Goal: Obtain resource: Obtain resource

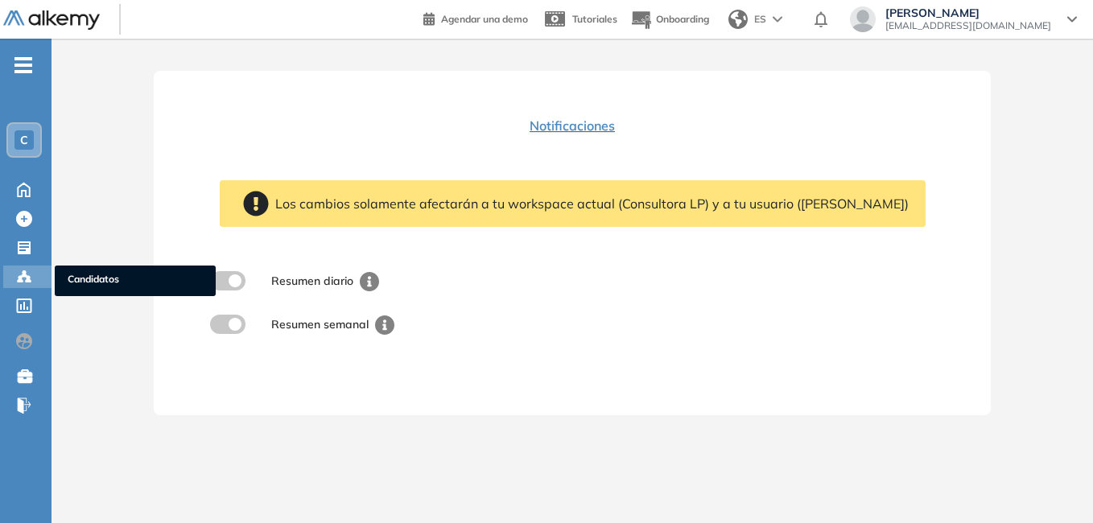
click at [95, 281] on span "Candidatos" at bounding box center [135, 281] width 135 height 18
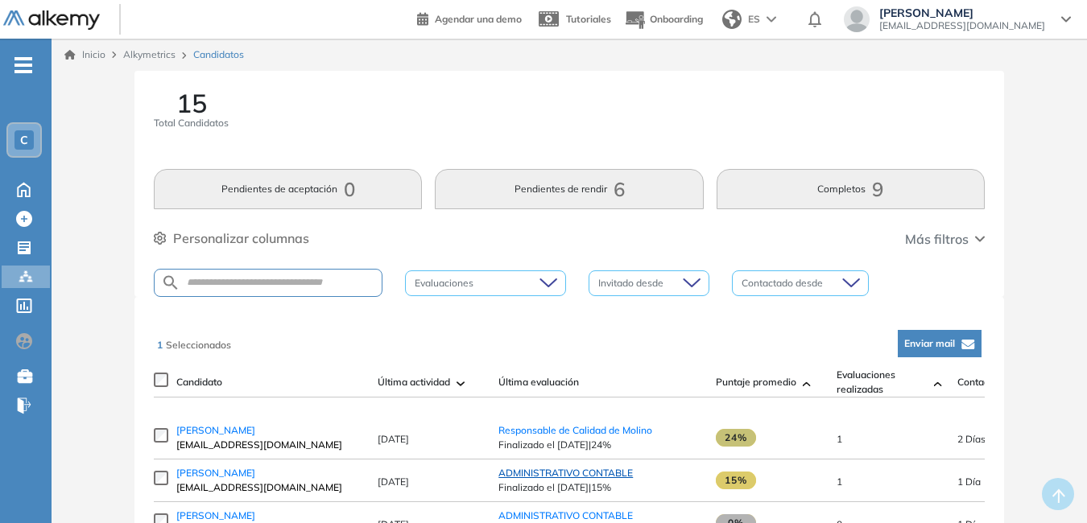
click at [542, 479] on span "ADMINISTRATIVO CONTABLE" at bounding box center [565, 473] width 134 height 12
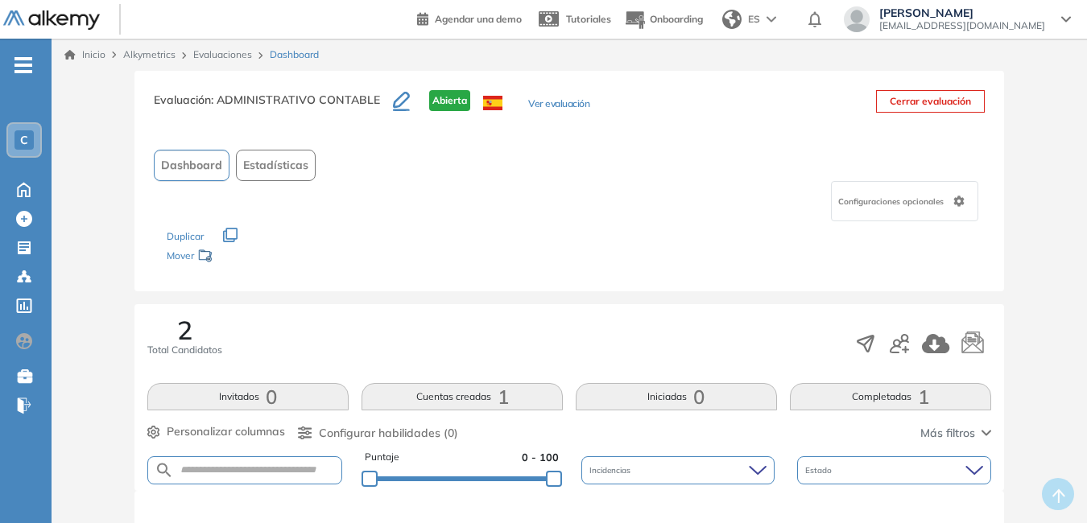
scroll to position [80, 0]
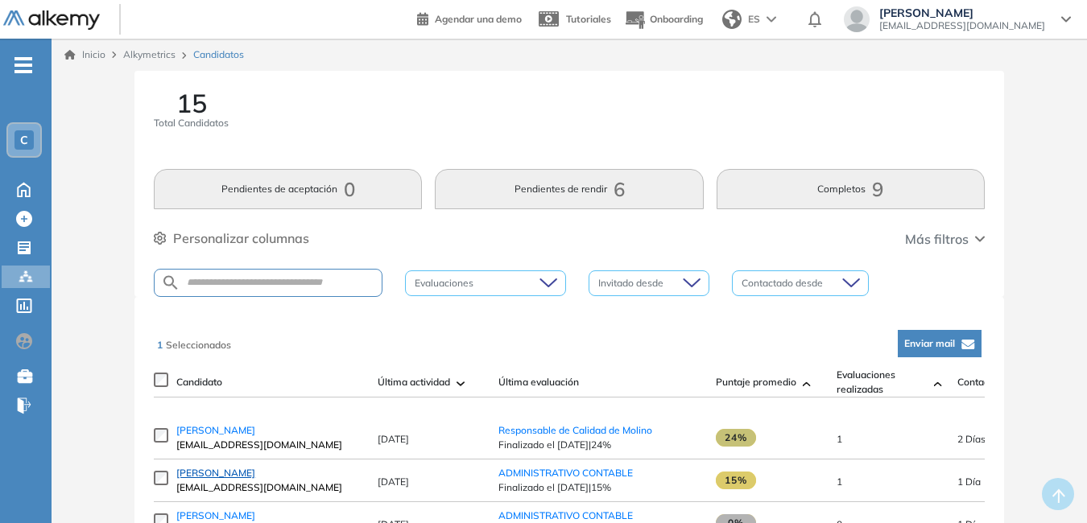
click at [215, 477] on span "[PERSON_NAME]" at bounding box center [215, 473] width 79 height 12
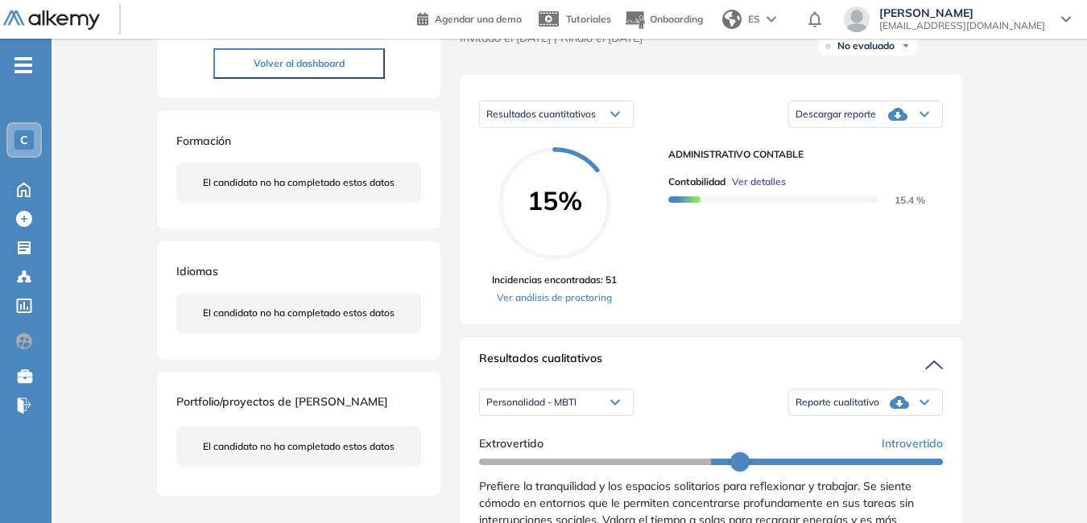
scroll to position [241, 0]
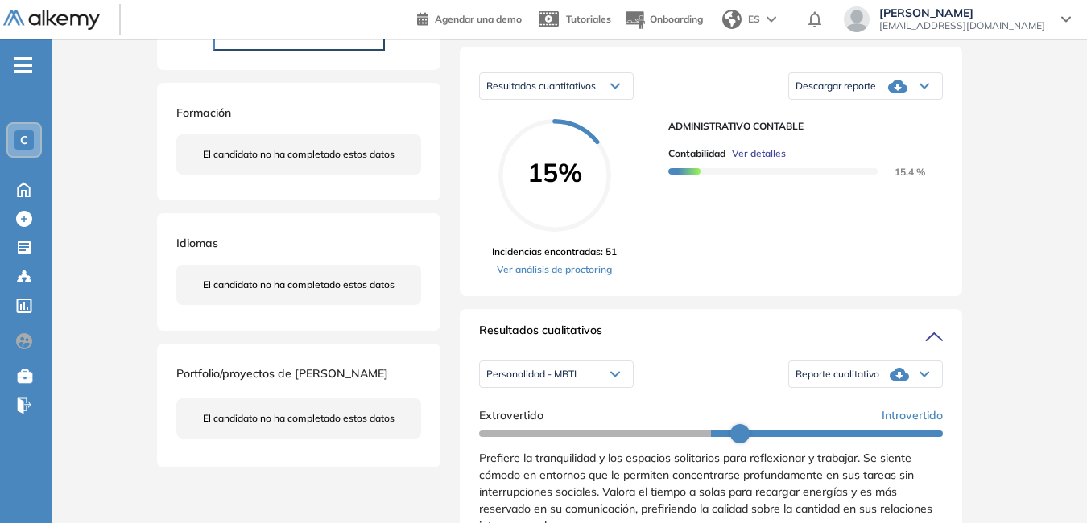
click at [919, 378] on icon at bounding box center [924, 374] width 10 height 6
click at [852, 405] on li "Reporte con Afinidad AI" at bounding box center [845, 397] width 98 height 16
